Goal: Task Accomplishment & Management: Manage account settings

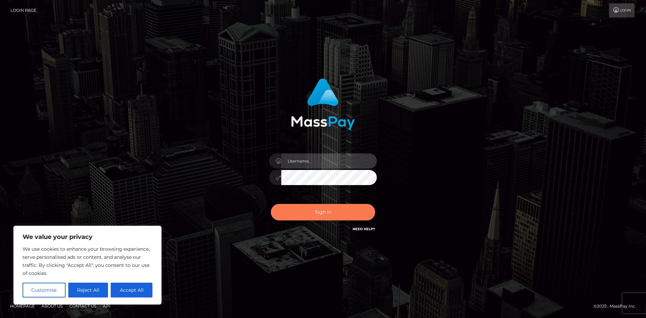
type input "hello.feetfinder"
click at [319, 217] on button "Sign in" at bounding box center [323, 212] width 104 height 16
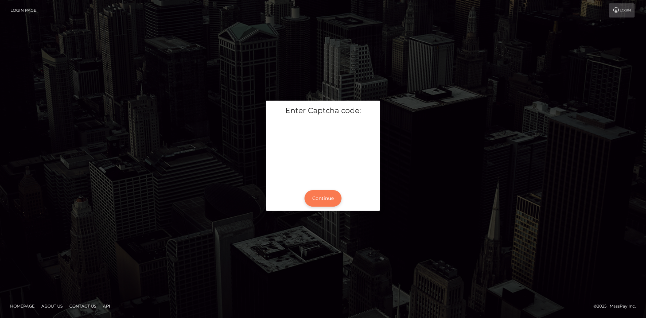
click at [328, 199] on button "Continue" at bounding box center [323, 198] width 37 height 16
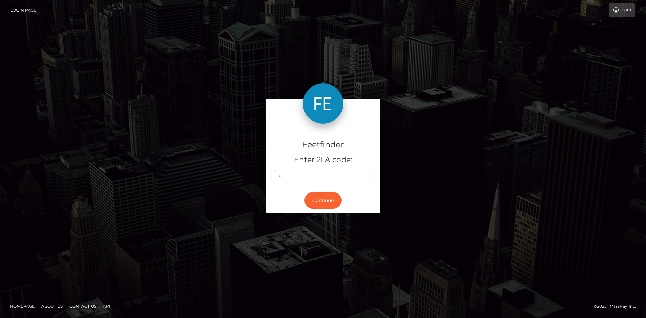
type input "4"
type input "0"
type input "7"
type input "4"
type input "9"
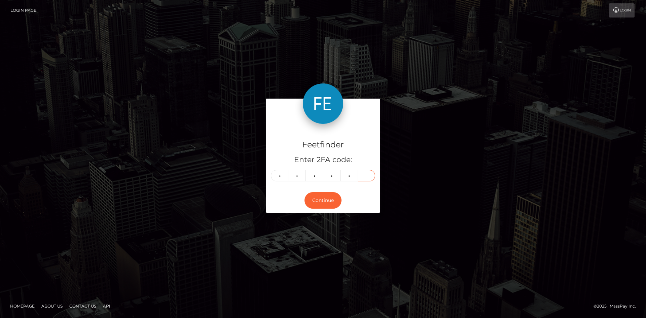
type input "0"
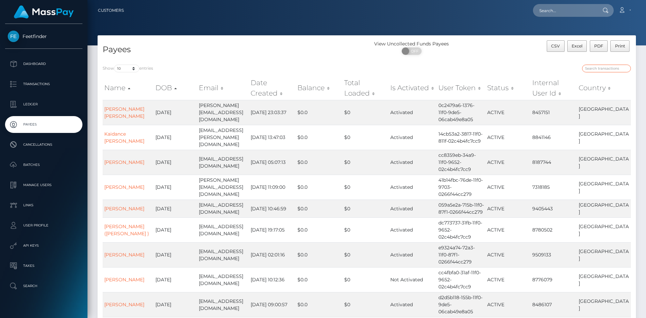
click at [602, 67] on input "search" at bounding box center [606, 69] width 49 height 8
paste input "999d996c-76ac-11f0-9703-0266f44cc279"
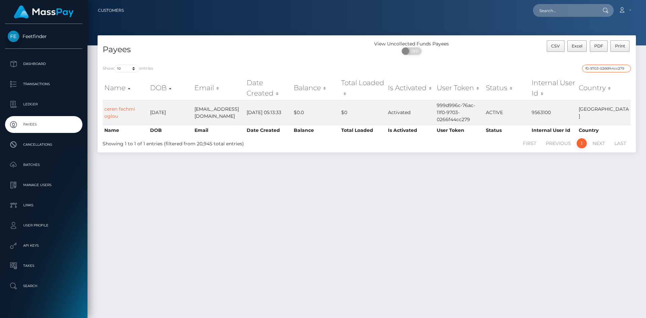
type input "999d996c-76ac-11f0-9703-0266f44cc279"
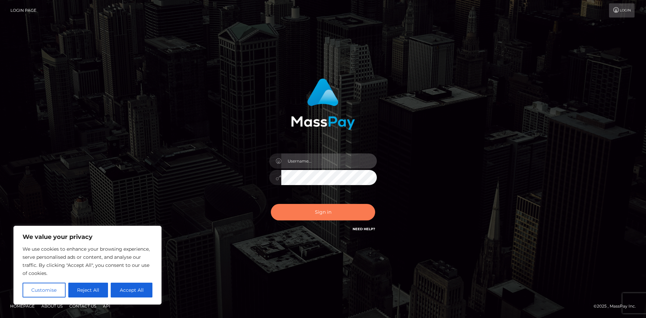
type input "hello.feetfinder"
click at [334, 214] on button "Sign in" at bounding box center [323, 212] width 104 height 16
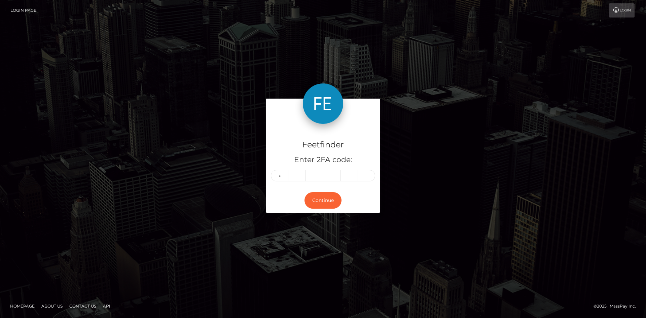
type input "2"
type input "7"
type input "4"
type input "9"
type input "6"
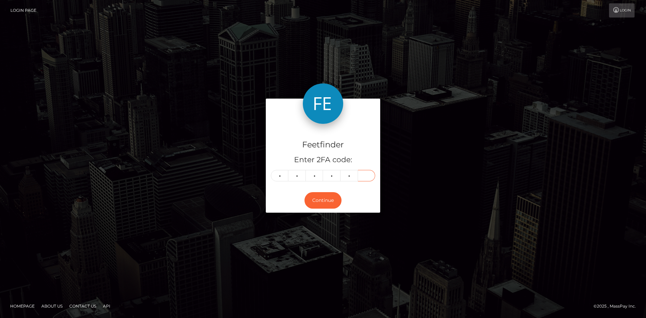
type input "4"
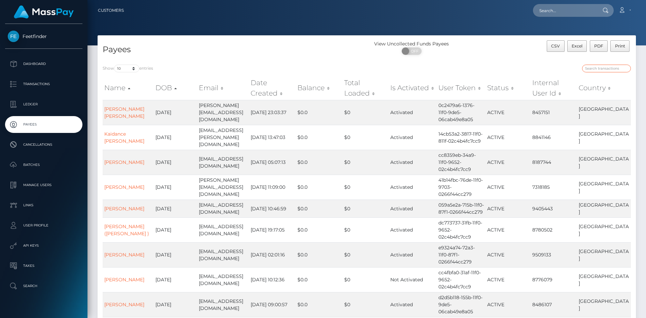
click at [611, 67] on input "search" at bounding box center [606, 69] width 49 height 8
paste input "1fd74df9-75d7-11f0-9703-0266f44cc279"
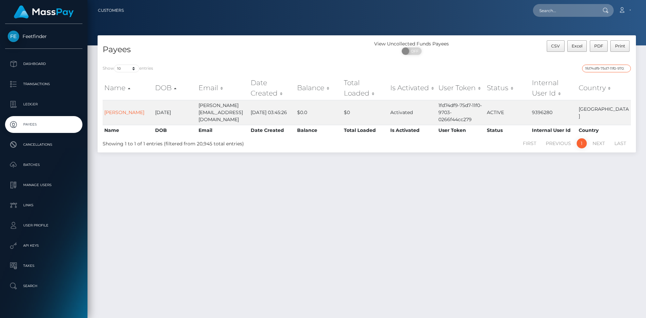
click at [601, 67] on input "1fd74df9-75d7-11f0-9703-0266f44cc279" at bounding box center [606, 69] width 49 height 8
paste input "2587db65-749c"
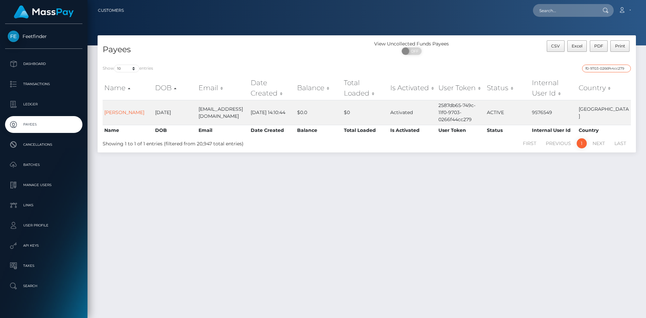
type input "2587db65-749c-11f0-9703-0266f44cc279"
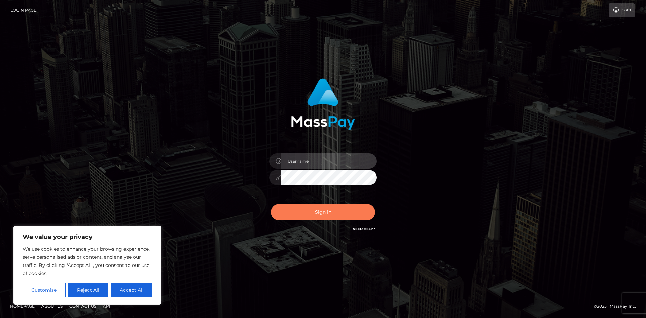
type input "hello.feetfinder"
click at [332, 216] on button "Sign in" at bounding box center [323, 212] width 104 height 16
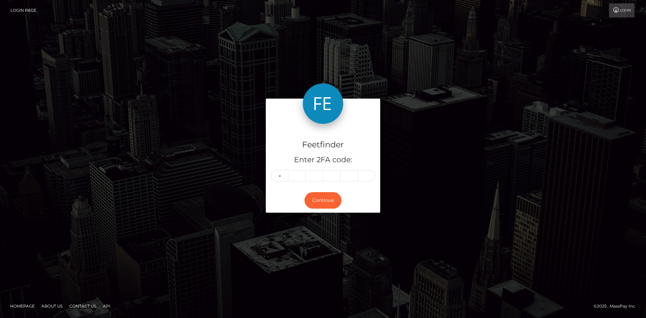
type input "7"
type input "5"
type input "2"
type input "6"
type input "0"
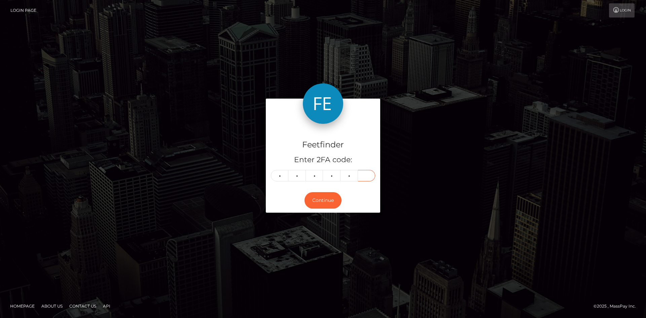
type input "9"
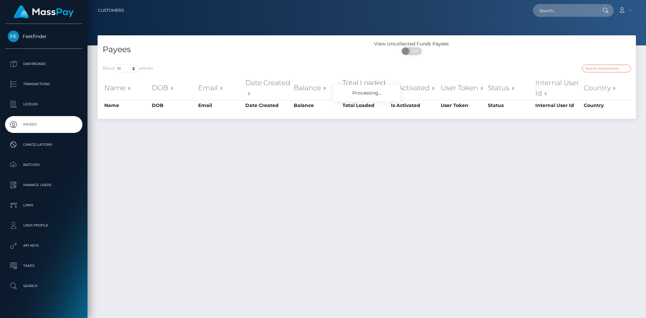
click at [611, 68] on input "search" at bounding box center [606, 69] width 49 height 8
paste input "e6dafccf-6f5b-11f0-87f1-0266f44cc279"
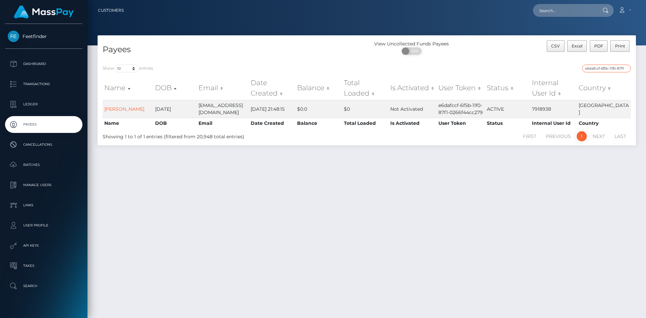
click at [604, 71] on input "e6dafccf-6f5b-11f0-87f1-0266f44cc279" at bounding box center [606, 69] width 49 height 8
paste input "163442da-7205"
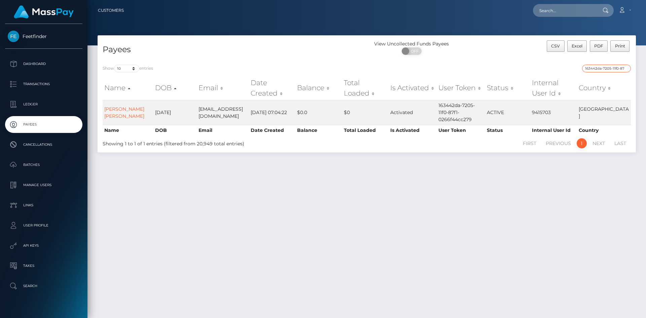
click at [617, 71] on input "163442da-7205-11f0-87f1-0266f44cc279" at bounding box center [606, 69] width 49 height 8
click at [617, 70] on input "163442da-7205-11f0-87f1-0266f44cc279" at bounding box center [606, 69] width 49 height 8
paste input "891e7cf6-71d3"
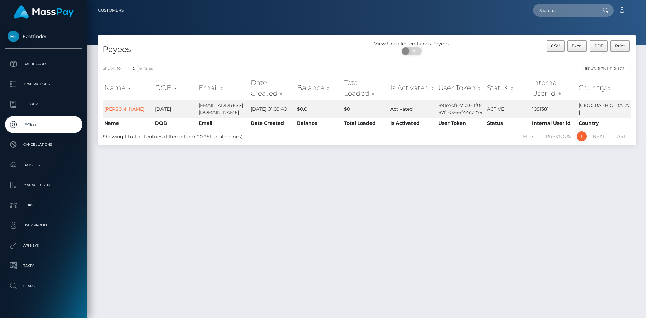
click at [607, 73] on div "891e7cf6-71d3-11f0-87f1-0266f44cc279" at bounding box center [501, 69] width 259 height 9
click at [611, 68] on input "891e7cf6-71d3-11f0-87f1-0266f44cc279" at bounding box center [606, 69] width 49 height 8
paste input "b8dbf04a-7321"
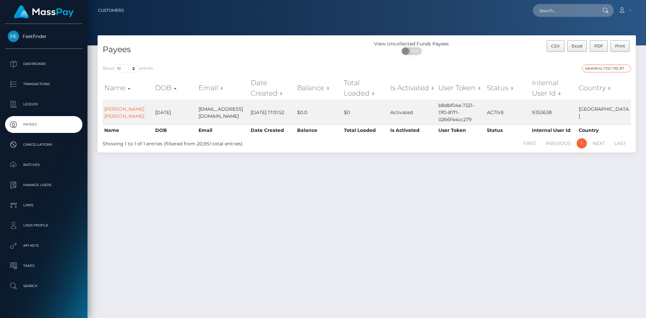
click at [613, 69] on input "b8dbf04a-7321-11f0-87f1-0266f44cc279" at bounding box center [606, 69] width 49 height 8
paste input "a8a3ee9e-7334"
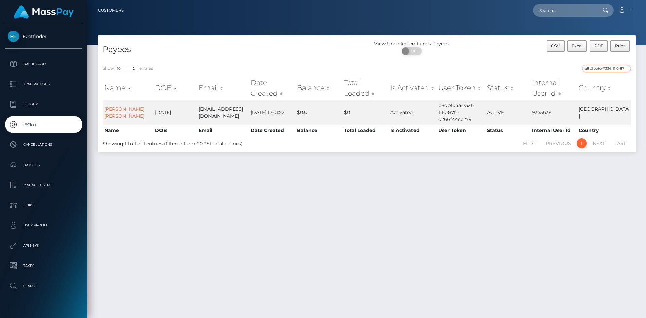
scroll to position [0, 29]
type input "a8a3ee9e-7334-11f0-87f1-0266f44cc279"
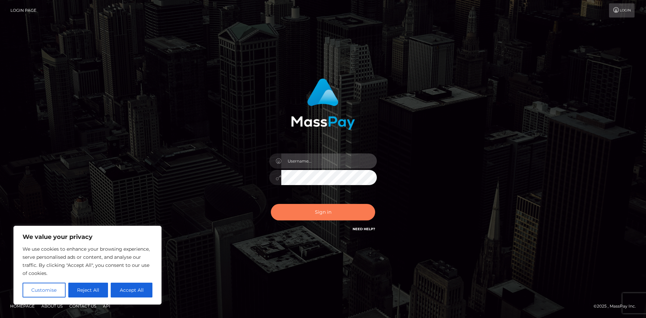
type input "hello.feetfinder"
click at [337, 214] on button "Sign in" at bounding box center [323, 212] width 104 height 16
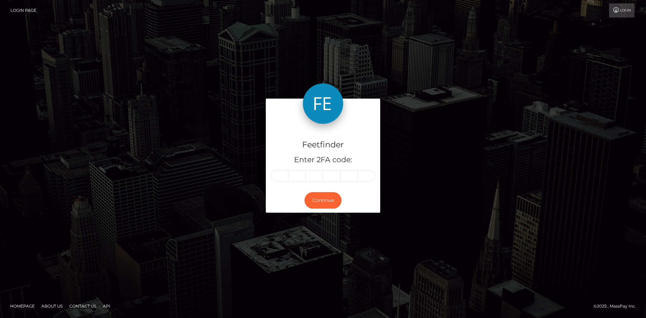
click at [340, 214] on form "Feetfinder Enter 2FA code: Continue" at bounding box center [323, 159] width 114 height 121
click at [283, 177] on input "text" at bounding box center [280, 175] width 18 height 11
type input "8"
type input "4"
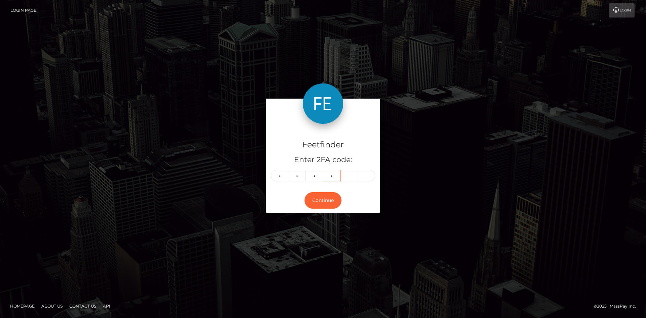
type input "5"
type input "0"
type input "1"
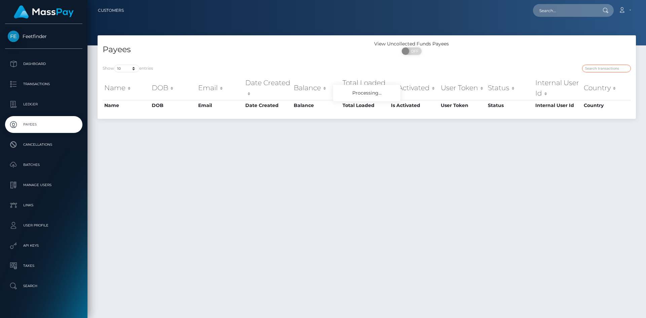
click at [603, 66] on input "search" at bounding box center [606, 69] width 49 height 8
paste input "a8a3ee9e-7334-11f0-87f1-0266f44cc279"
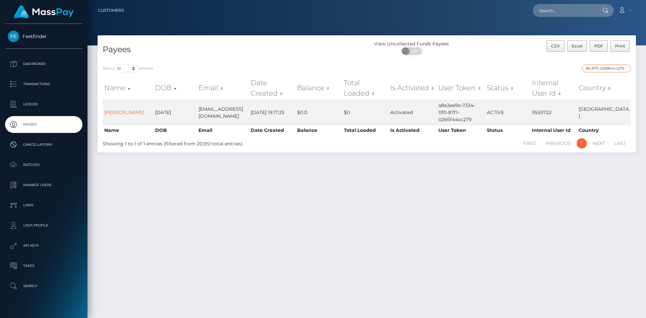
type input "a8a3ee9e-7334-11f0-87f1-0266f44cc279"
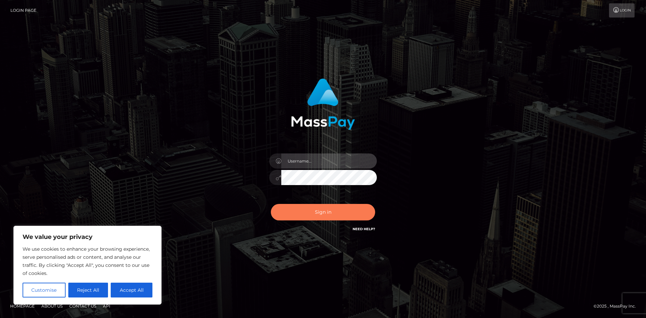
type input "hello.feetfinder"
click at [347, 210] on button "Sign in" at bounding box center [323, 212] width 104 height 16
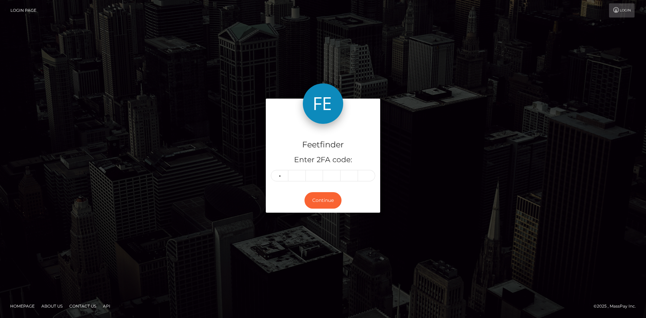
type input "3"
type input "4"
type input "6"
type input "4"
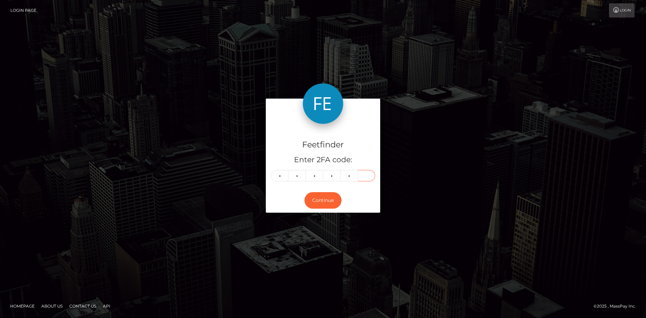
type input "5"
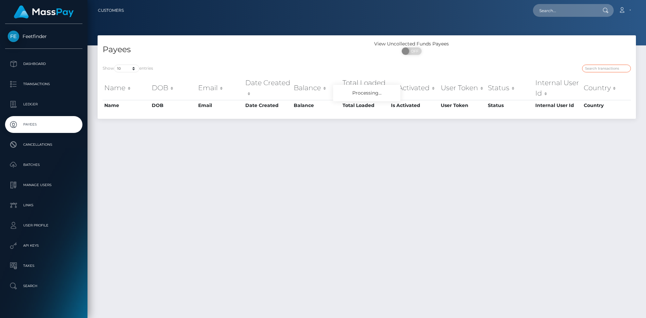
click at [609, 70] on input "search" at bounding box center [606, 69] width 49 height 8
paste input "b6f82462-706c-11f0-87f1-0266f44cc279"
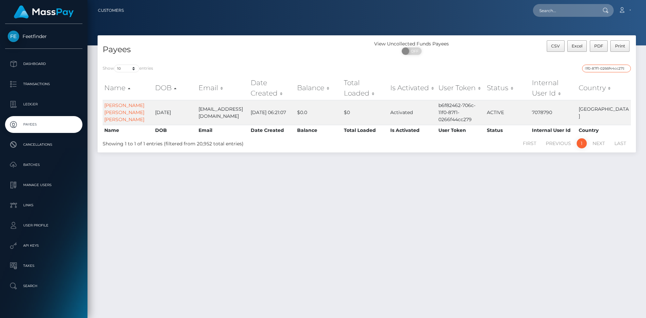
type input "b6f82462-706c-11f0-87f1-0266f44cc279"
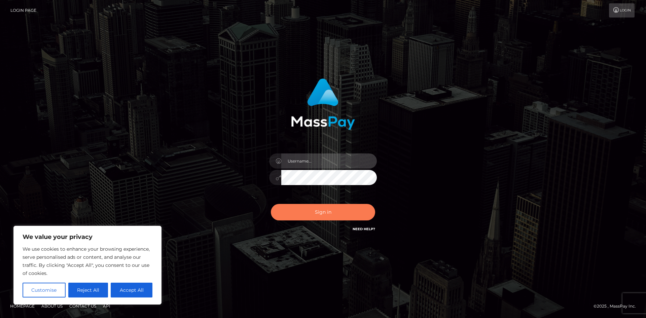
type input "hello.feetfinder"
drag, startPoint x: 320, startPoint y: 215, endPoint x: 321, endPoint y: 211, distance: 4.9
click at [320, 214] on button "Sign in" at bounding box center [323, 212] width 104 height 16
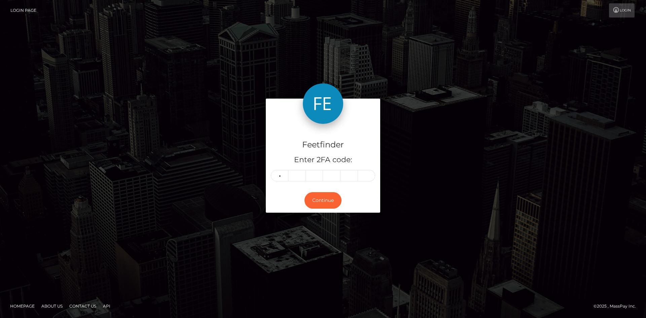
type input "6"
type input "0"
type input "4"
type input "6"
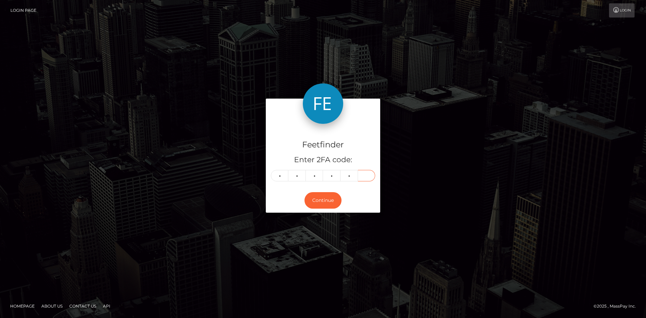
type input "5"
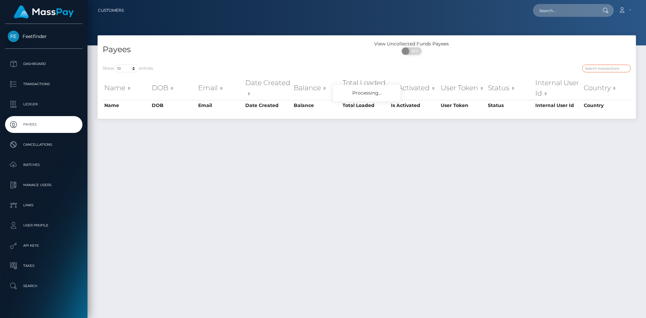
click at [609, 66] on input "search" at bounding box center [606, 69] width 49 height 8
paste input "d925a765-779e-11f0-9703-0266f44cc279"
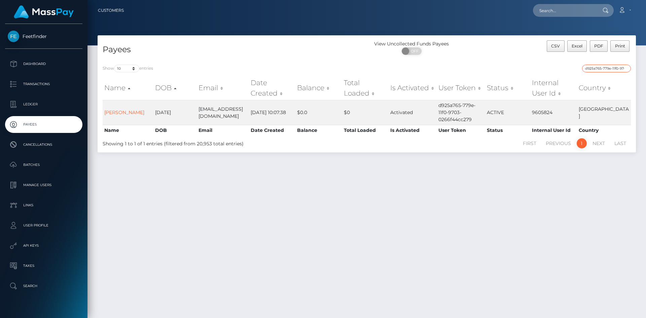
click at [610, 69] on input "d925a765-779e-11f0-9703-0266f44cc279" at bounding box center [606, 69] width 49 height 8
click at [610, 70] on input "d925a765-779e-11f0-9703-0266f44cc279" at bounding box center [606, 69] width 49 height 8
paste input "6070aa88-6e1c-11f0-87f1"
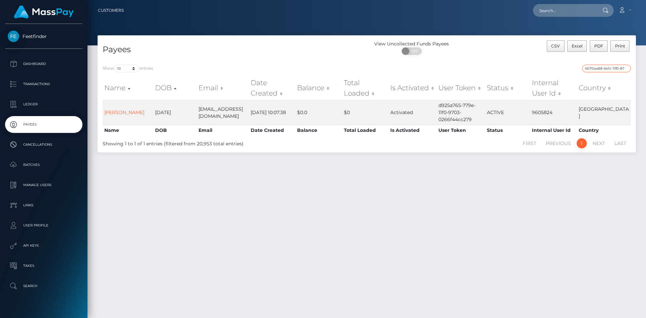
scroll to position [0, 28]
type input "6070aa88-6e1c-11f0-87f1-0266f44cc279"
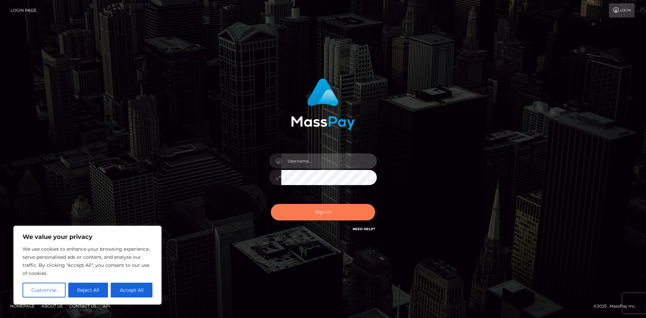
type input "hello.feetfinder"
click at [336, 215] on button "Sign in" at bounding box center [323, 212] width 104 height 16
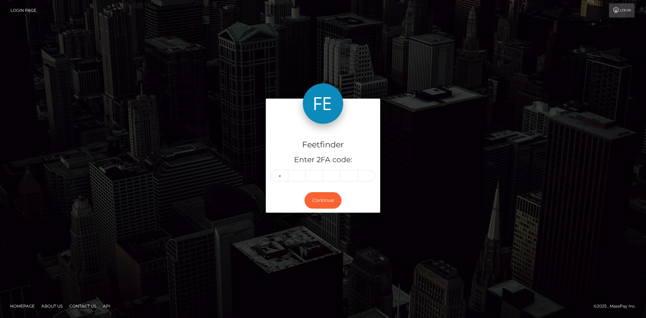
type input "2"
type input "3"
type input "1"
type input "0"
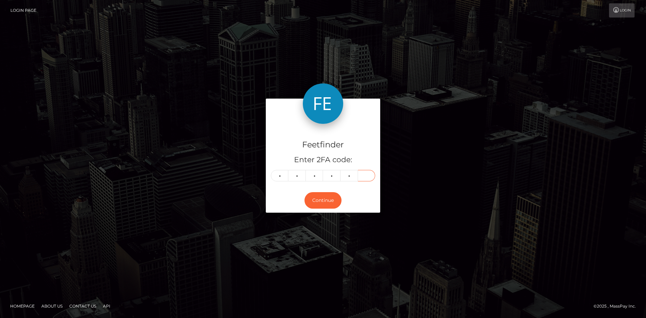
type input "1"
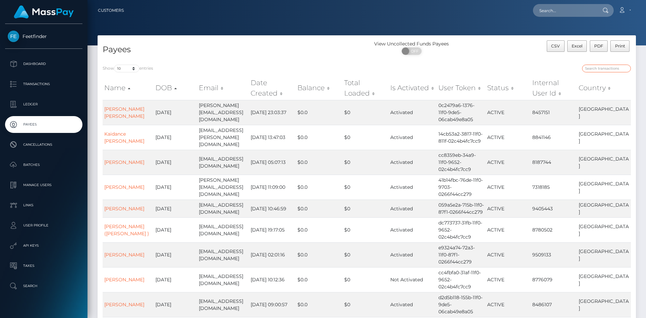
click at [613, 69] on input "search" at bounding box center [606, 69] width 49 height 8
paste input "4586f47c-76d5-11f0-9703-0266f44cc279"
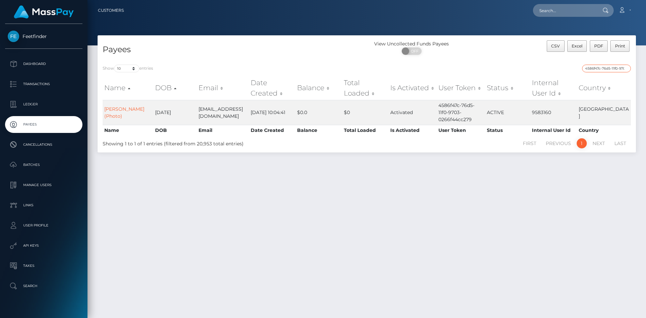
click at [603, 64] on div "Show 10 25 50 100 250 entries 4586f47c-76d5-11f0-9703-0266f44cc279 Name DOB Ema…" at bounding box center [367, 106] width 539 height 93
click at [602, 68] on input "4586f47c-76d5-11f0-9703-0266f44cc279" at bounding box center [606, 69] width 49 height 8
click at [601, 68] on input "4586f47c-76d5-11f0-9703-0266f44cc279" at bounding box center [606, 69] width 49 height 8
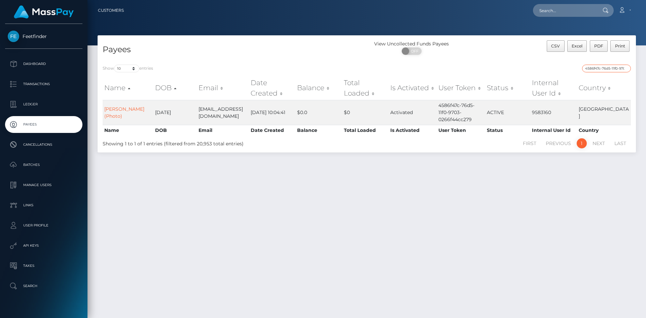
paste input "c76124b5-748d"
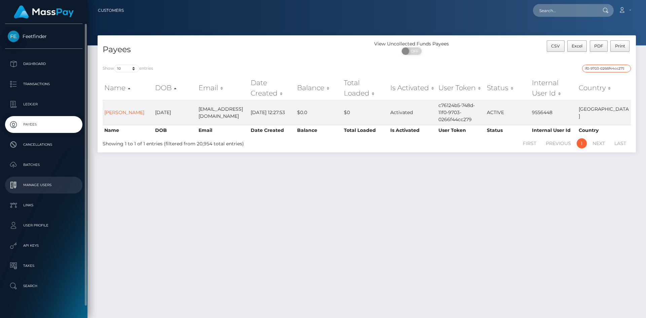
type input "c76124b5-748d-11f0-9703-0266f44cc279"
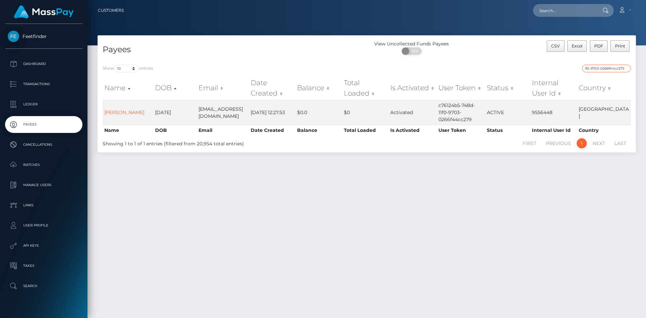
scroll to position [0, 0]
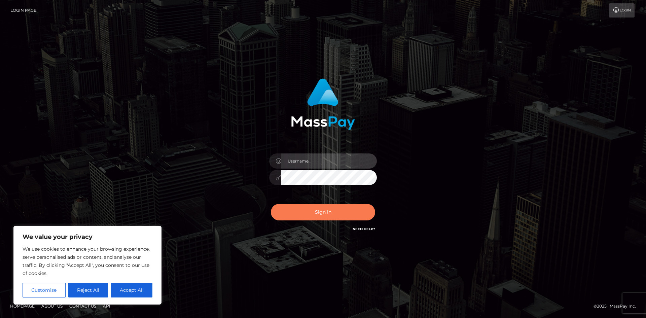
type input "hello.feetfinder"
click at [326, 212] on button "Sign in" at bounding box center [323, 212] width 104 height 16
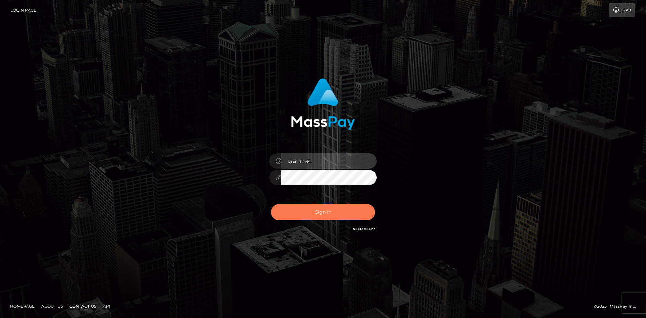
type input "hello.feetfinder"
click at [327, 214] on button "Sign in" at bounding box center [323, 212] width 104 height 16
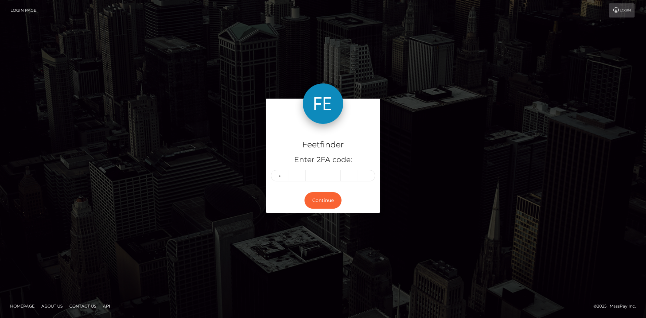
type input "6"
type input "1"
type input "3"
type input "2"
type input "6"
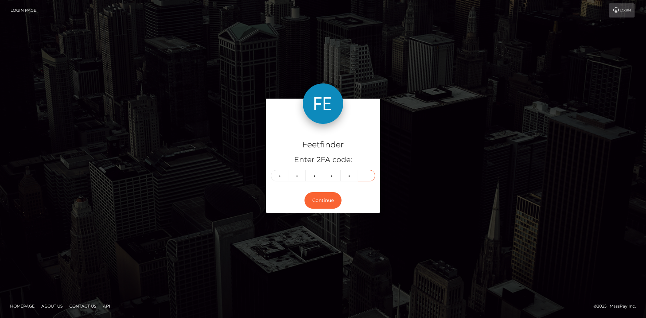
type input "6"
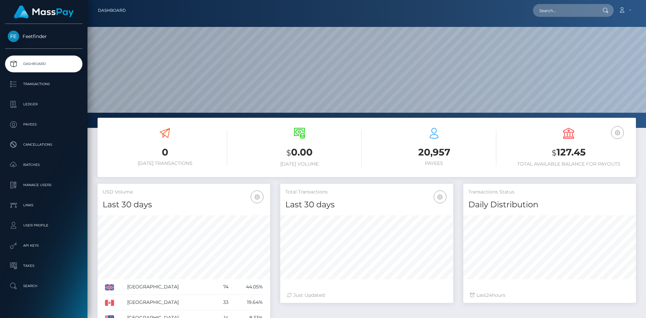
scroll to position [119, 173]
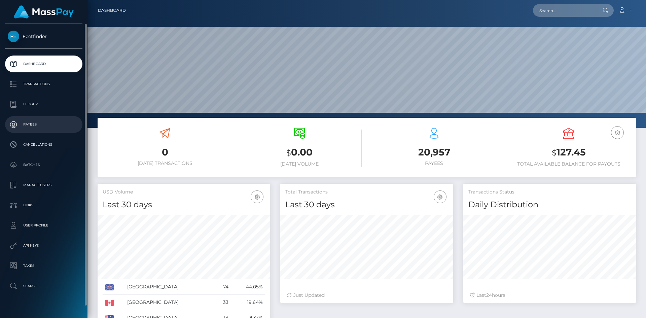
click at [38, 124] on p "Payees" at bounding box center [44, 124] width 72 height 10
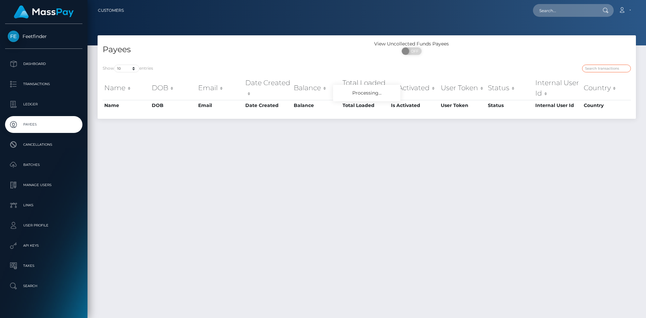
click at [615, 67] on input "search" at bounding box center [606, 69] width 49 height 8
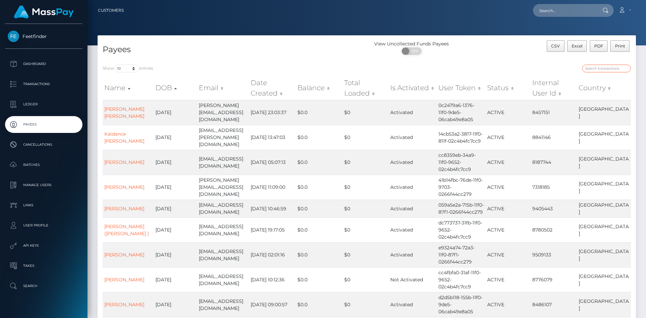
paste input "e14e70d5-77b4-11f0-9703-0266f44cc279"
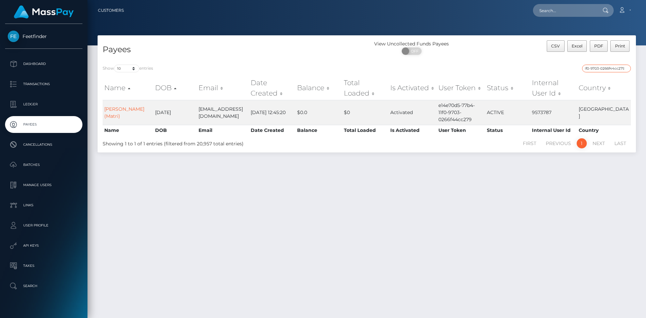
type input "e14e70d5-77b4-11f0-9703-0266f44cc279"
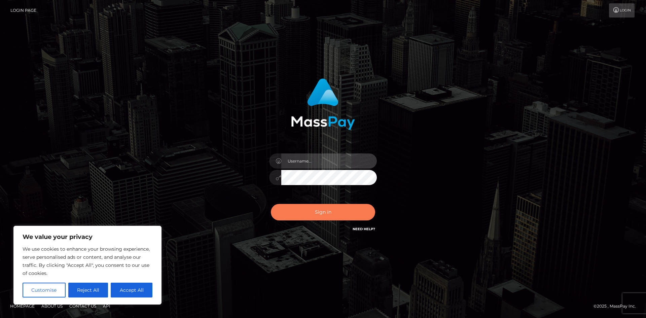
type input "hello.feetfinder"
click at [333, 211] on button "Sign in" at bounding box center [323, 212] width 104 height 16
type input "hello.feetfinder"
click at [340, 214] on button "Sign in" at bounding box center [323, 212] width 104 height 16
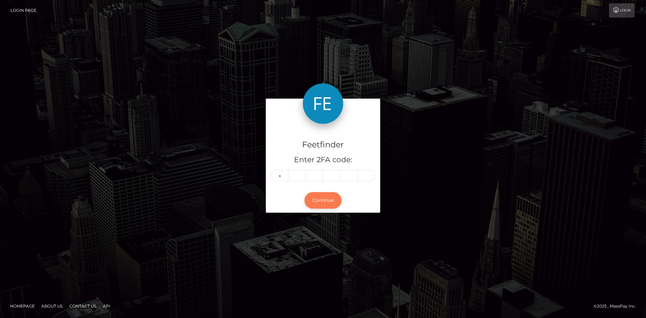
type input "0"
type input "8"
type input "9"
type input "6"
type input "7"
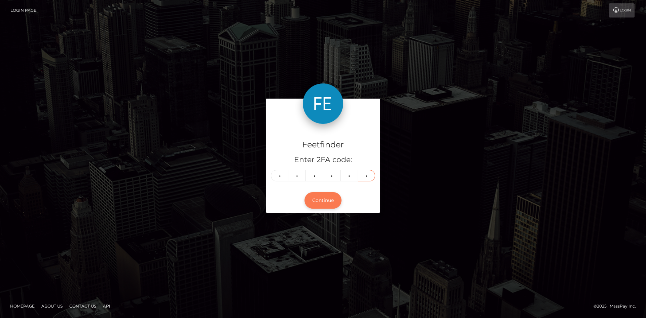
type input "5"
click at [321, 197] on button "Continue" at bounding box center [323, 200] width 37 height 16
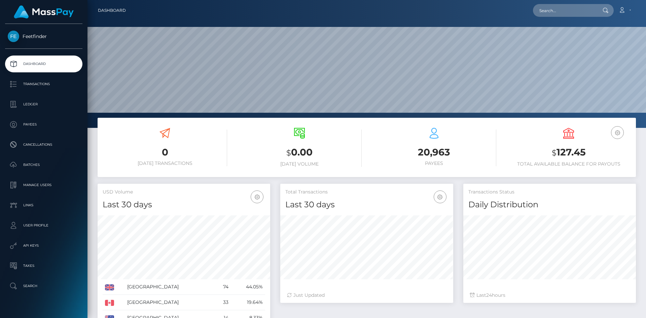
scroll to position [119, 173]
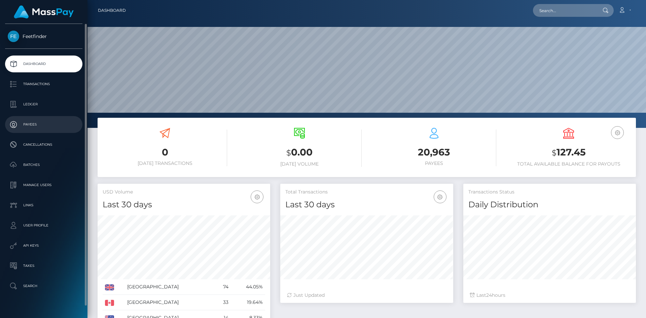
click at [44, 125] on p "Payees" at bounding box center [44, 124] width 72 height 10
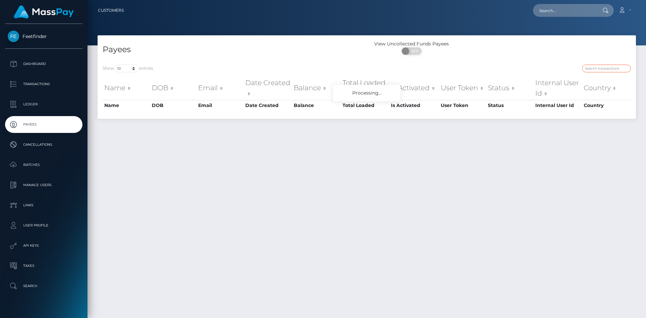
click at [612, 70] on input "search" at bounding box center [606, 69] width 49 height 8
paste input "f52e418f-7678-11f0-9703-0266f44cc279"
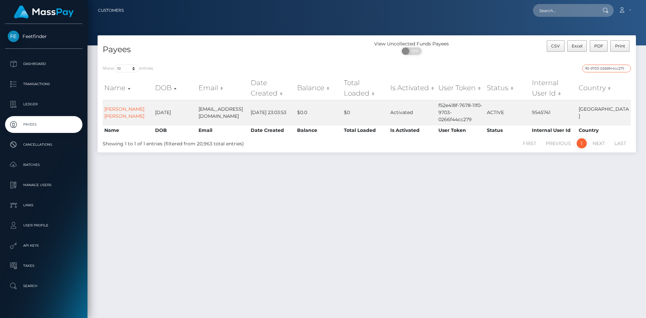
type input "f52e418f-7678-11f0-9703-0266f44cc279"
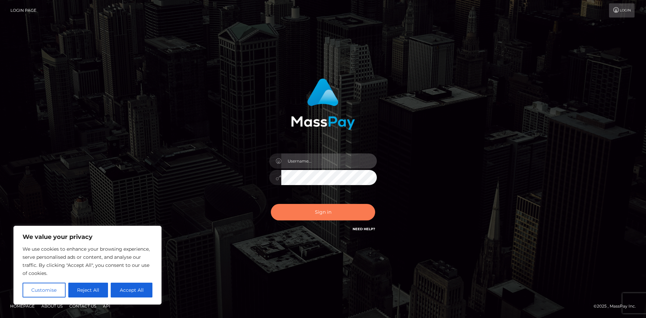
type input "hello.feetfinder"
click at [324, 219] on button "Sign in" at bounding box center [323, 212] width 104 height 16
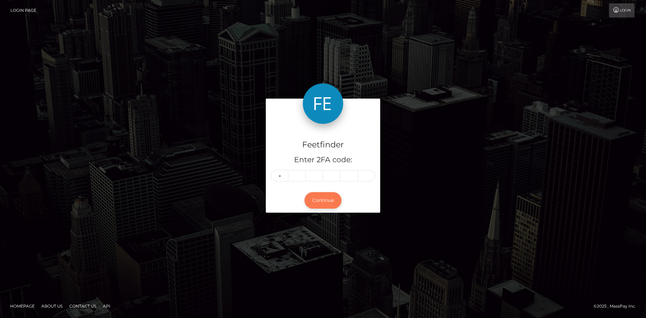
type input "8"
type input "0"
type input "2"
type input "8"
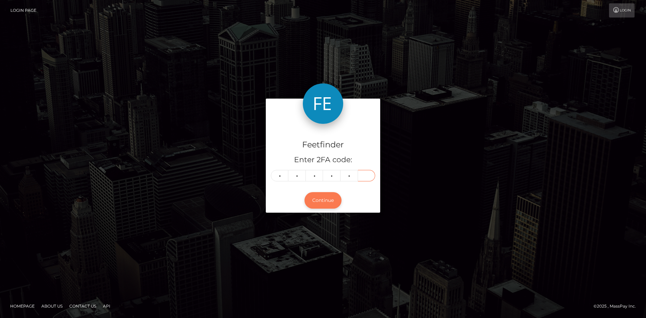
type input "0"
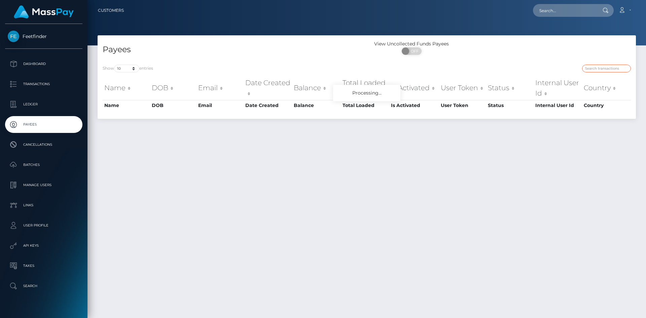
click at [609, 69] on input "search" at bounding box center [606, 69] width 49 height 8
paste input "d196eb58-7183-11f0-87f1-0266f44cc279"
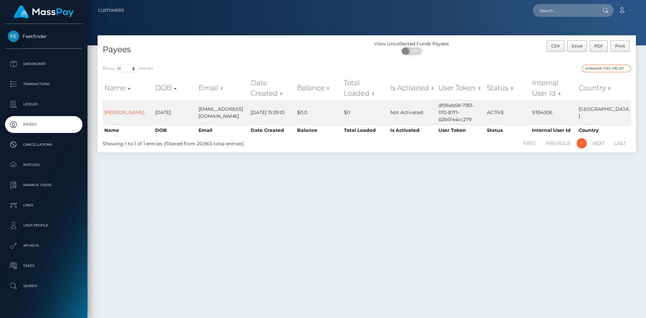
click at [615, 69] on input "d196eb58-7183-11f0-87f1-0266f44cc279" at bounding box center [606, 69] width 49 height 8
paste input "425272f1-6f1"
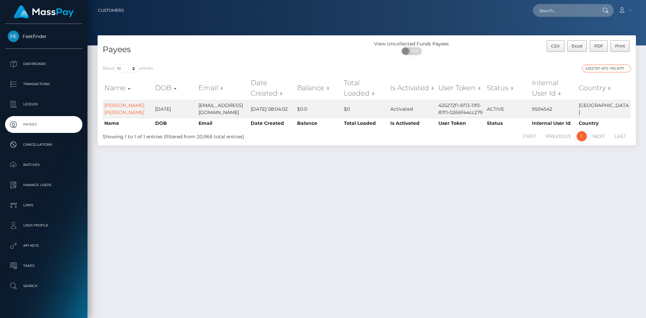
click at [611, 68] on input "425272f1-6f13-11f0-87f1-0266f44cc279" at bounding box center [606, 69] width 49 height 8
paste input "9b52a8a9-6b89"
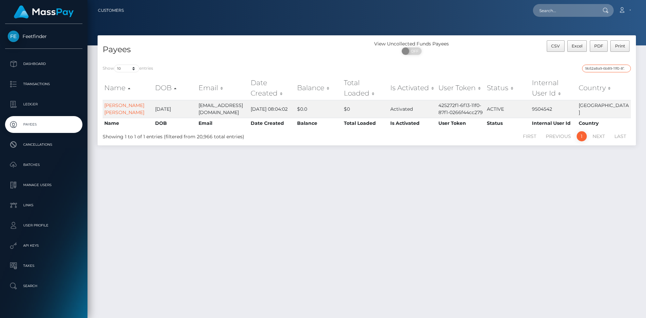
scroll to position [0, 29]
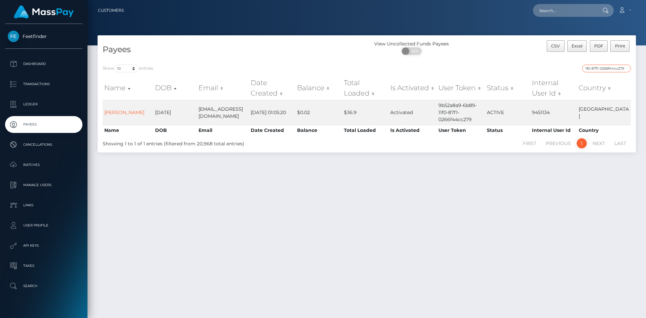
type input "9b52a8a9-6b89-11f0-87f1-0266f44cc279"
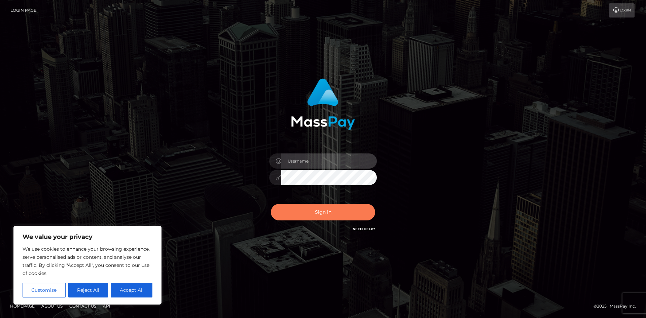
type input "hello.feetfinder"
click at [312, 214] on button "Sign in" at bounding box center [323, 212] width 104 height 16
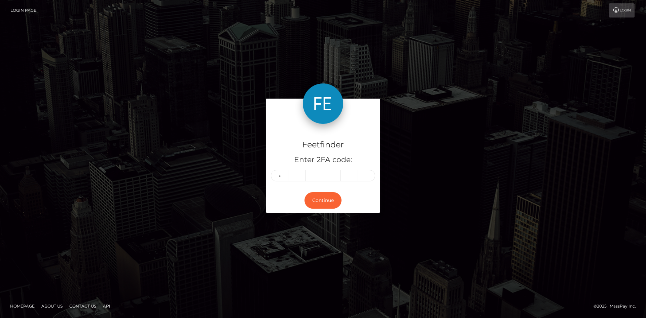
type input "8"
type input "1"
type input "2"
type input "9"
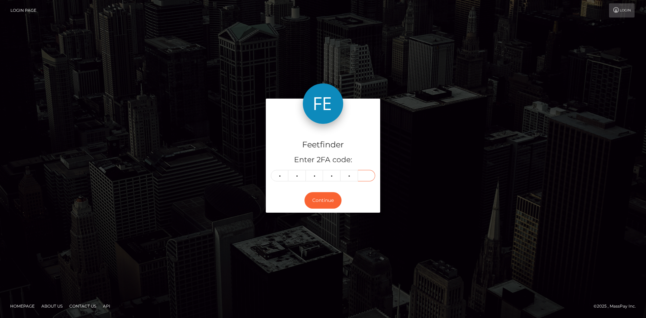
type input "1"
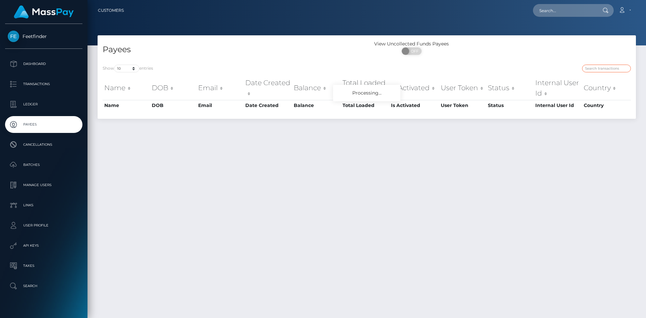
drag, startPoint x: 610, startPoint y: 69, endPoint x: 607, endPoint y: 70, distance: 3.4
click at [610, 69] on input "search" at bounding box center [606, 69] width 49 height 8
paste input "5eab98d0-7372-11f0-87f1-0266f44cc279"
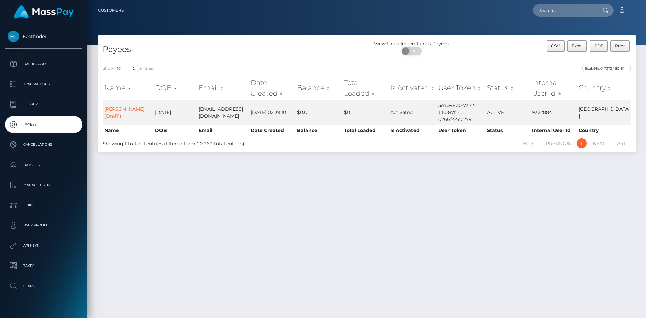
click at [613, 69] on input "5eab98d0-7372-11f0-87f1-0266f44cc279" at bounding box center [606, 69] width 49 height 8
click at [613, 68] on input "5eab98d0-7372-11f0-87f1-0266f44cc279" at bounding box center [606, 69] width 49 height 8
paste input "b255005f-6ed5"
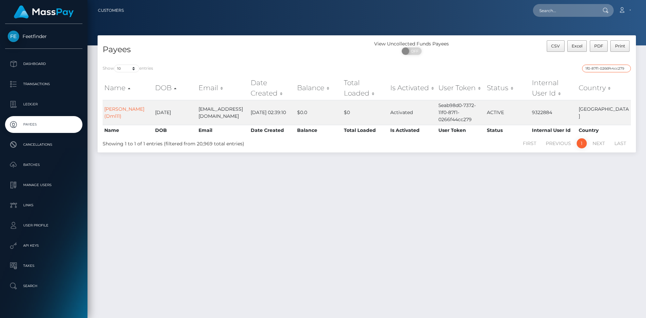
type input "b255005f-6ed5-11f0-87f1-0266f44cc279"
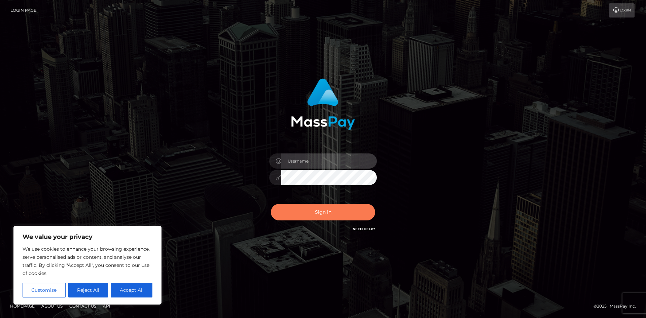
type input "hello.feetfinder"
click at [312, 214] on button "Sign in" at bounding box center [323, 212] width 104 height 16
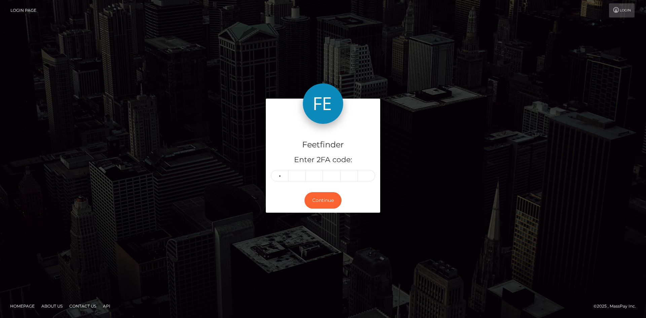
type input "0"
type input "4"
type input "5"
type input "3"
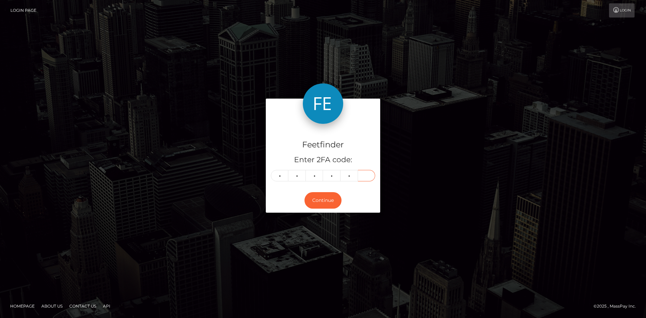
type input "5"
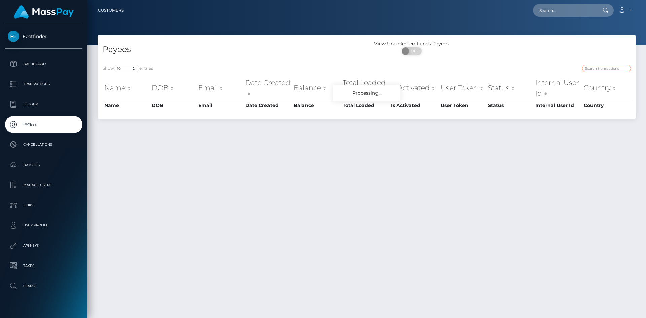
click at [603, 68] on input "search" at bounding box center [606, 69] width 49 height 8
paste input "b255005f-6ed5-11f0-87f1-0266f44cc279"
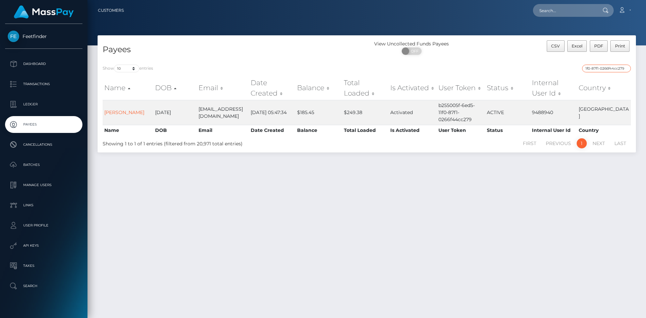
type input "b255005f-6ed5-11f0-87f1-0266f44cc279"
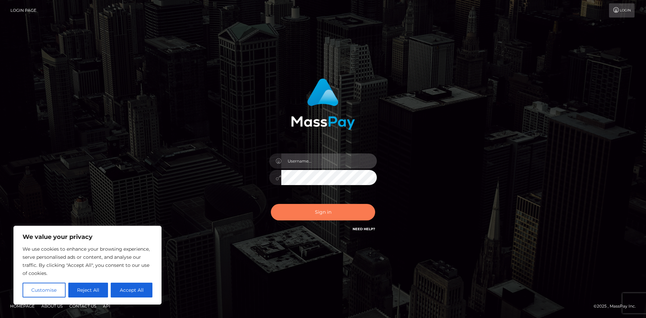
type input "hello.feetfinder"
click at [326, 210] on button "Sign in" at bounding box center [323, 212] width 104 height 16
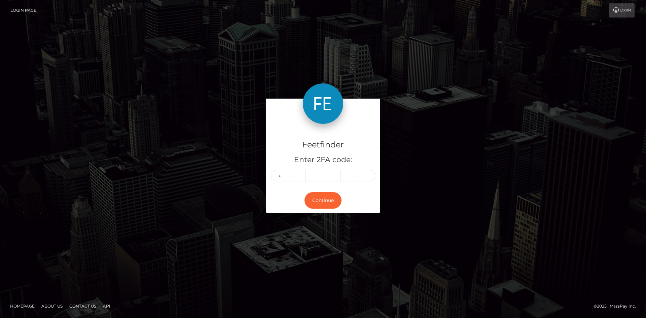
type input "6"
type input "3"
type input "0"
type input "3"
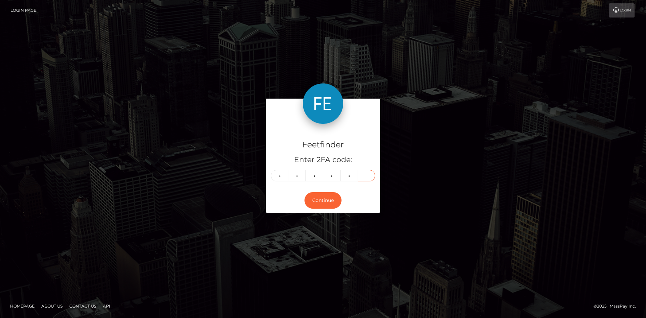
type input "5"
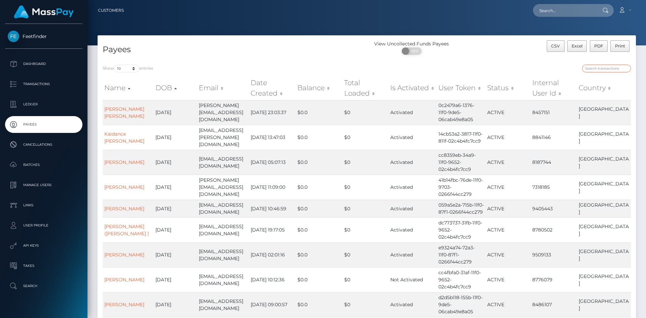
click at [608, 69] on input "search" at bounding box center [606, 69] width 49 height 8
paste input "9abffa54-7040-11f0-87f1-0266f44cc279"
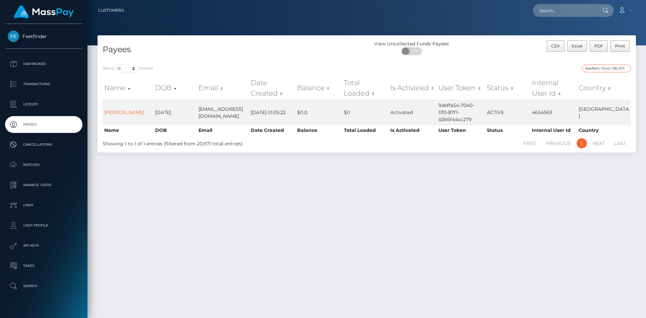
click at [613, 69] on input "9abffa54-7040-11f0-87f1-0266f44cc279" at bounding box center [606, 69] width 49 height 8
click at [613, 70] on input "9abffa54-7040-11f0-87f1-0266f44cc279" at bounding box center [606, 69] width 49 height 8
paste input "415f0f56-2036-11f0-8906-06cab49e8a05"
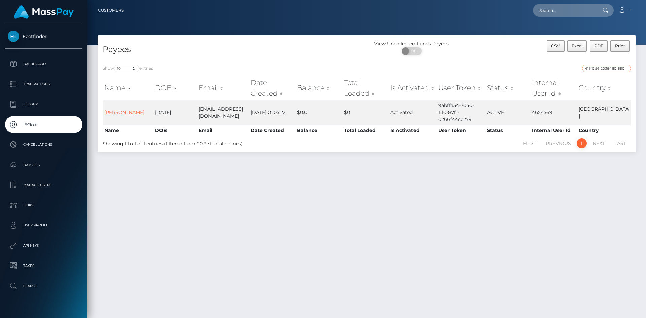
scroll to position [0, 30]
type input "415f0f56-2036-11f0-8906-06cab49e8a05"
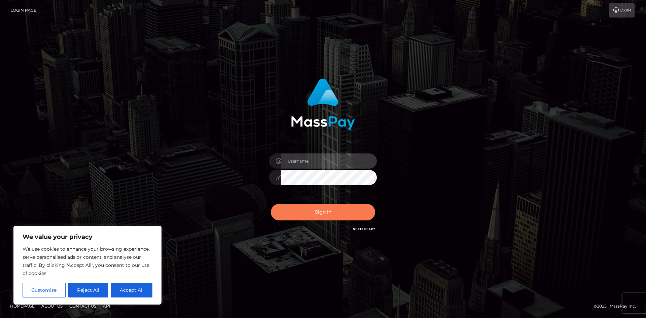
type input "hello.feetfinder"
click at [333, 213] on button "Sign in" at bounding box center [323, 212] width 104 height 16
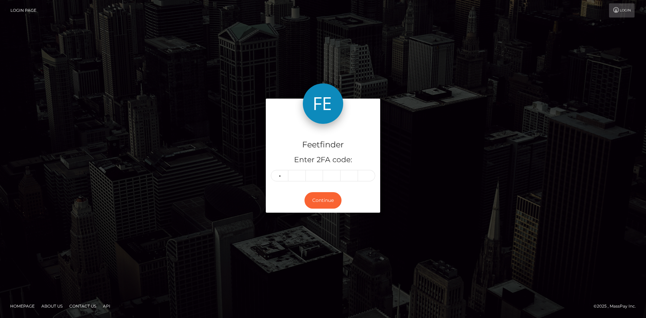
type input "7"
type input "6"
type input "1"
type input "9"
type input "0"
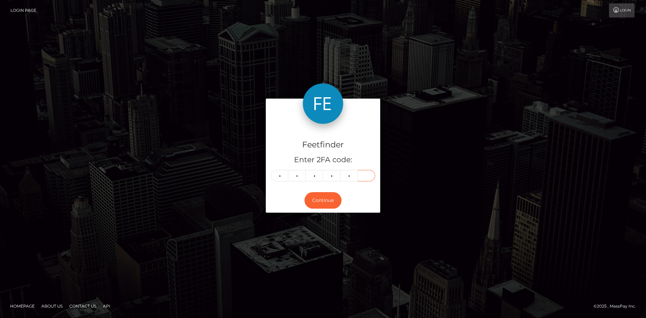
type input "5"
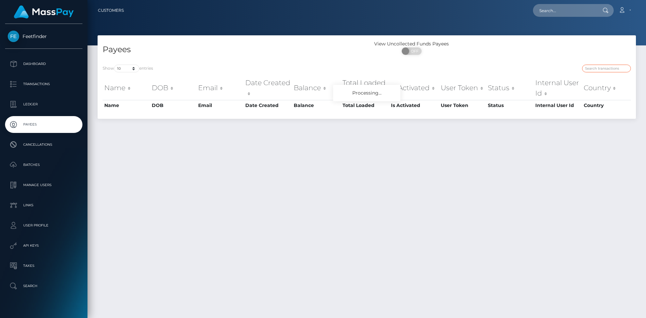
click at [607, 68] on input "search" at bounding box center [606, 69] width 49 height 8
paste input "4f5f79ac-69cc-11f0-87f1-0266f44cc279"
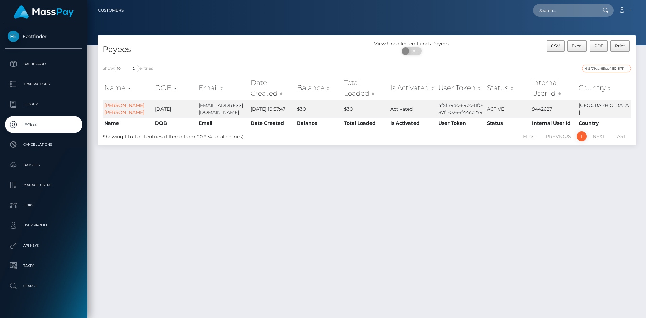
click at [601, 67] on input "4f5f79ac-69cc-11f0-87f1-0266f44cc279" at bounding box center [606, 69] width 49 height 8
click at [601, 68] on input "4f5f79ac-69cc-11f0-87f1-0266f44cc279" at bounding box center [606, 69] width 49 height 8
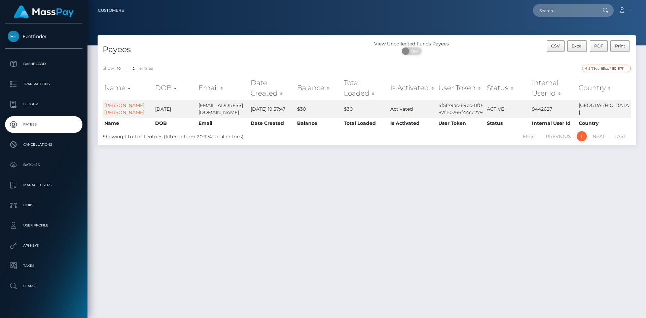
click at [601, 68] on input "4f5f79ac-69cc-11f0-87f1-0266f44cc279" at bounding box center [606, 69] width 49 height 8
paste input "17d2c66f-72ce"
type input "17d2c66f-72ce-11f0-87f1-0266f44cc279"
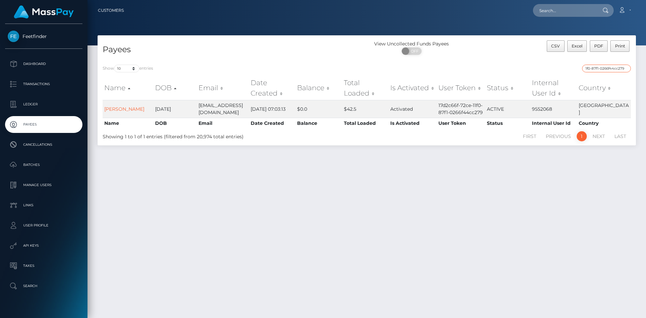
scroll to position [0, 0]
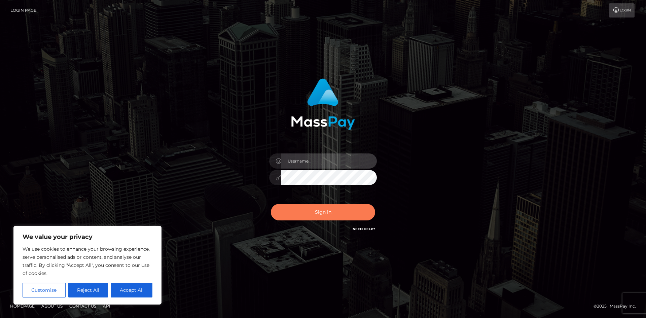
type input "hello.feetfinder"
click at [327, 213] on button "Sign in" at bounding box center [323, 212] width 104 height 16
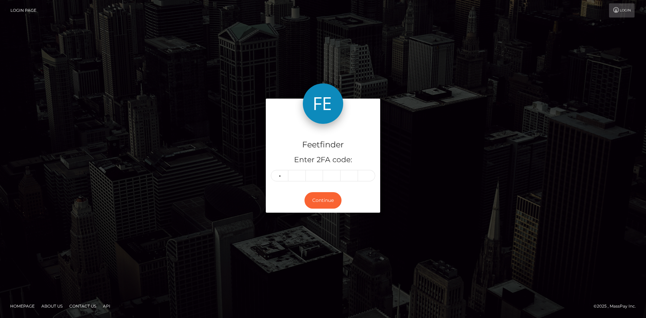
type input "5"
type input "4"
type input "0"
type input "5"
type input "9"
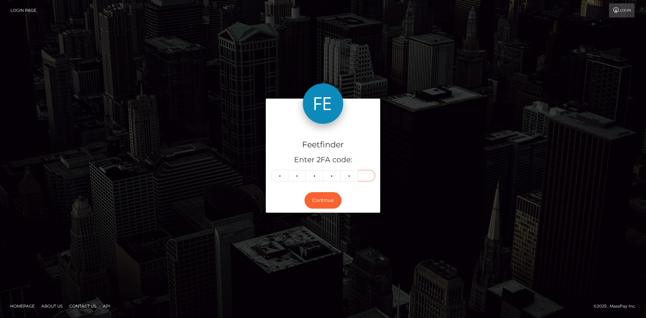
type input "4"
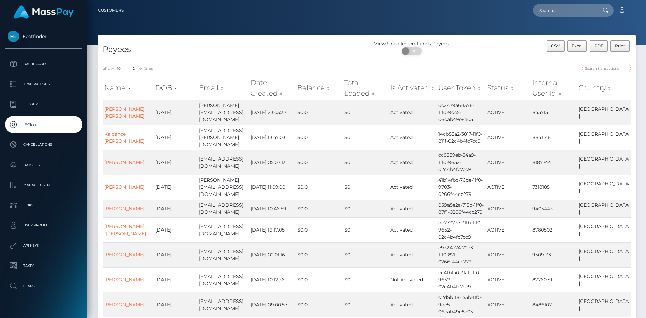
click at [612, 68] on input "search" at bounding box center [606, 69] width 49 height 8
paste input "b307119f-76c7-11f0-9703-0266f44cc279"
type input "b307119f-76c7-11f0-9703-0266f44cc279"
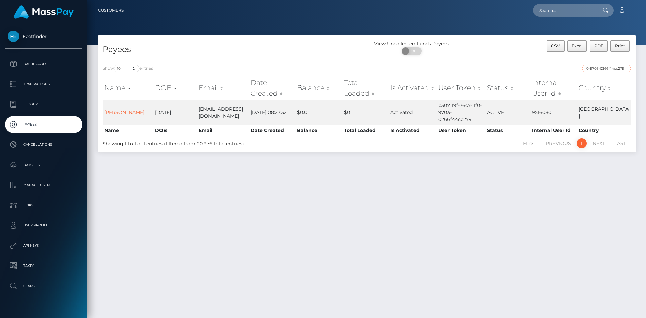
scroll to position [0, 0]
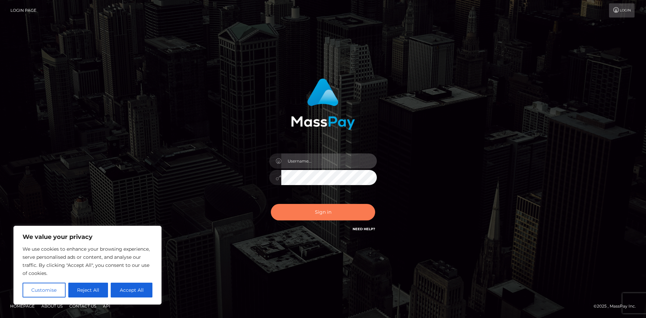
type input "hello.feetfinder"
click at [338, 212] on button "Sign in" at bounding box center [323, 212] width 104 height 16
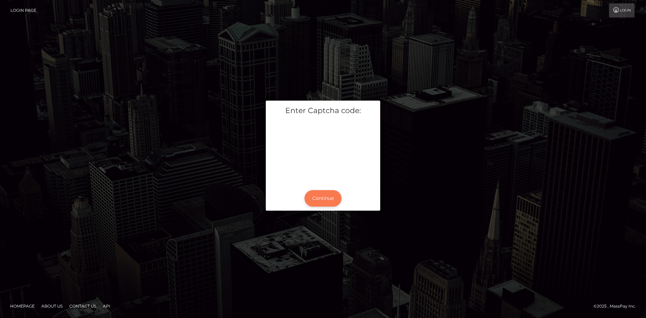
click at [322, 197] on button "Continue" at bounding box center [323, 198] width 37 height 16
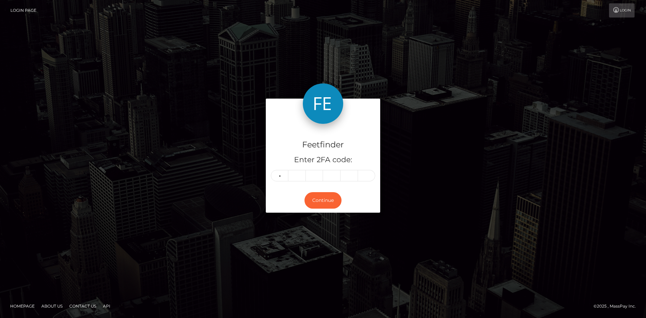
type input "0"
type input "8"
type input "5"
type input "6"
type input "8"
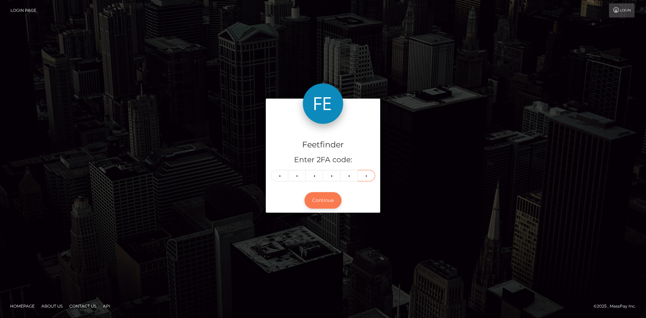
type input "4"
click at [328, 200] on button "Continue" at bounding box center [323, 200] width 37 height 16
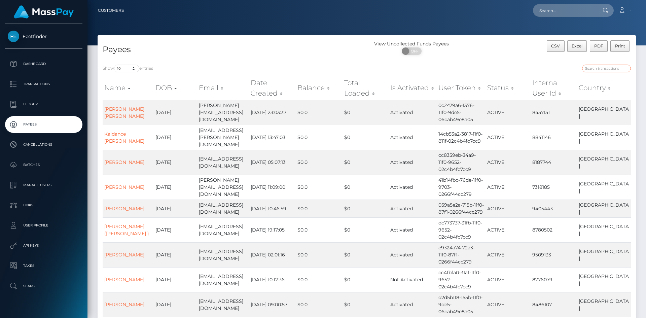
click at [605, 69] on input "search" at bounding box center [606, 69] width 49 height 8
paste input "e6b71b17-729d-11f0-87f1-0266f44cc279"
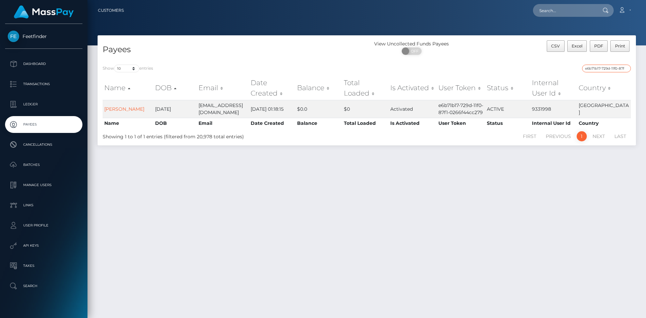
click at [613, 69] on input "e6b71b17-729d-11f0-87f1-0266f44cc279" at bounding box center [606, 69] width 49 height 8
paste input "2a37cce9-772a-11f0-9703"
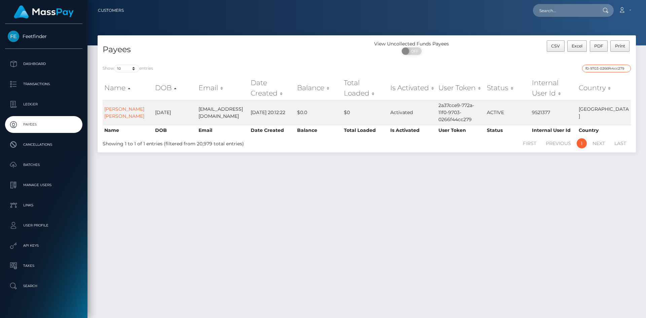
type input "2a37cce9-772a-11f0-9703-0266f44cc279"
